Goal: Task Accomplishment & Management: Manage account settings

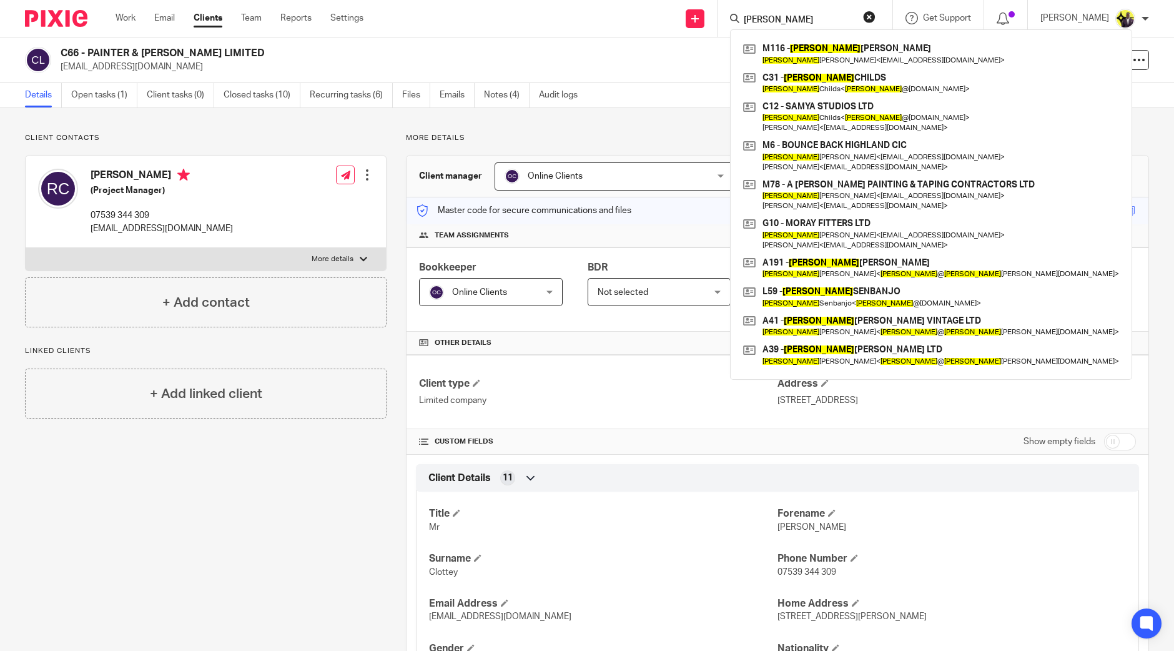
drag, startPoint x: 809, startPoint y: 22, endPoint x: 745, endPoint y: 21, distance: 63.7
click at [747, 19] on div "laura M116 - LAURA MACNEIL Laura MacNeil < info@amacneilpainting.co.uk > C31 - …" at bounding box center [805, 18] width 175 height 37
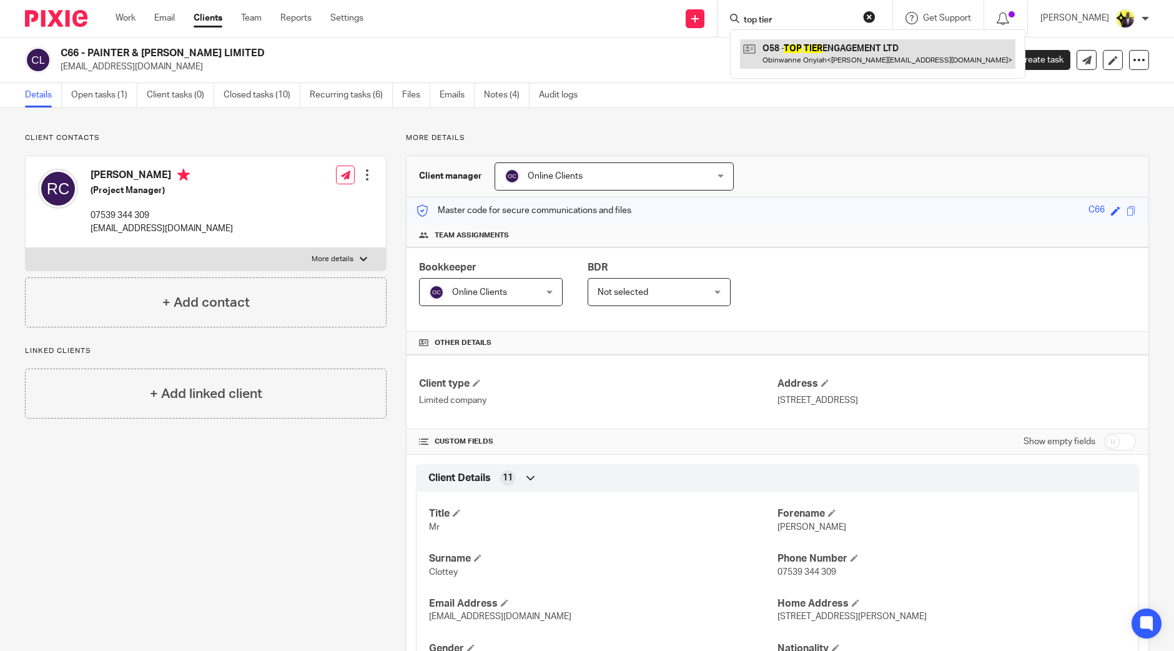
type input "top tier"
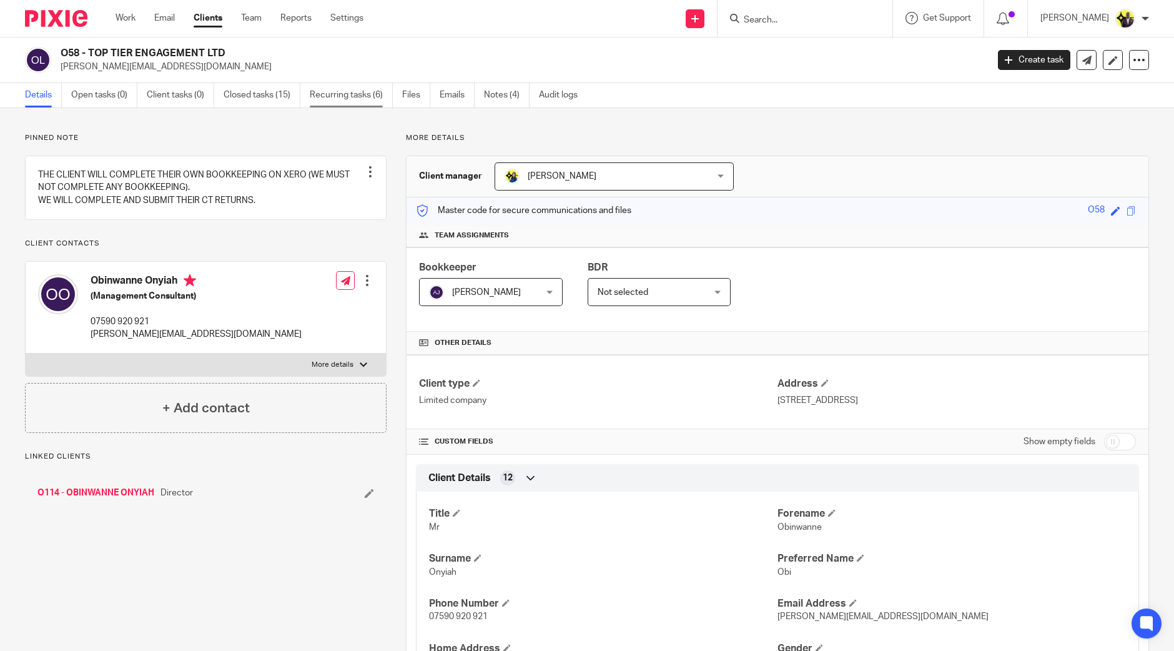
click at [352, 94] on link "Recurring tasks (6)" at bounding box center [351, 95] width 83 height 24
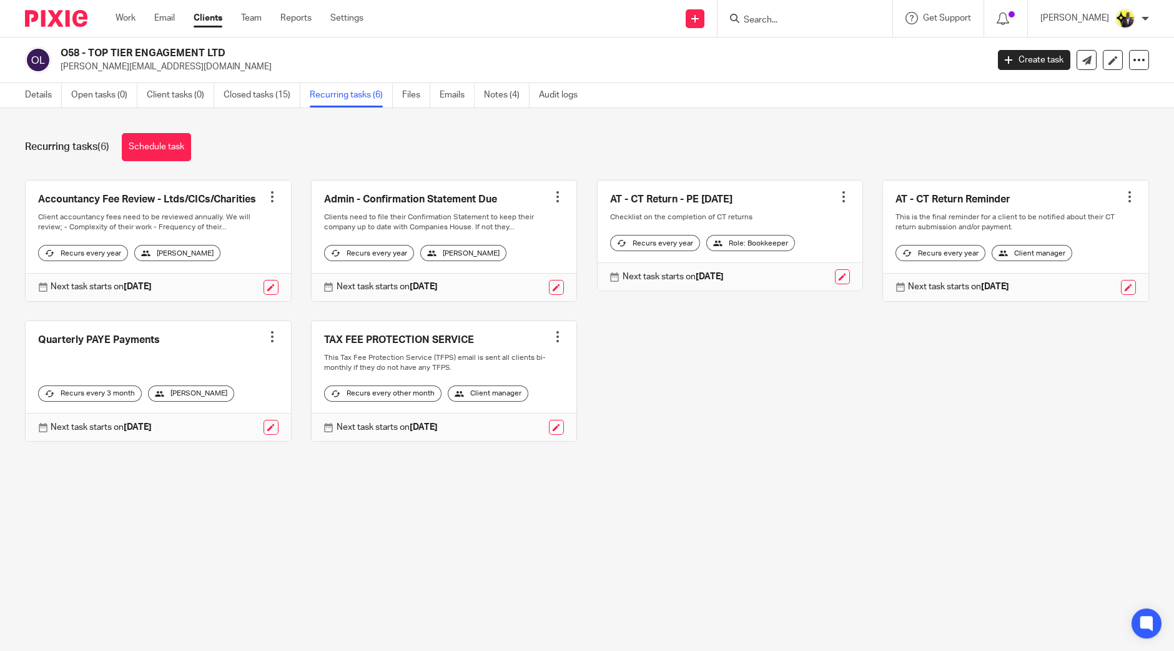
click at [706, 392] on div "Accountancy Fee Review - Ltds/CICs/Charities Create task Clone template Recalcu…" at bounding box center [578, 320] width 1144 height 281
click at [267, 523] on main "O58 - TOP TIER ENGAGEMENT LTD o.onyiah@me.com Create task Update from Companies…" at bounding box center [587, 325] width 1174 height 651
click at [744, 404] on div "Accountancy Fee Review - Ltds/CICs/Charities Create task Clone template Recalcu…" at bounding box center [578, 320] width 1144 height 281
click at [418, 154] on div "Recurring tasks (6) Schedule task" at bounding box center [587, 147] width 1124 height 28
